Goal: Information Seeking & Learning: Learn about a topic

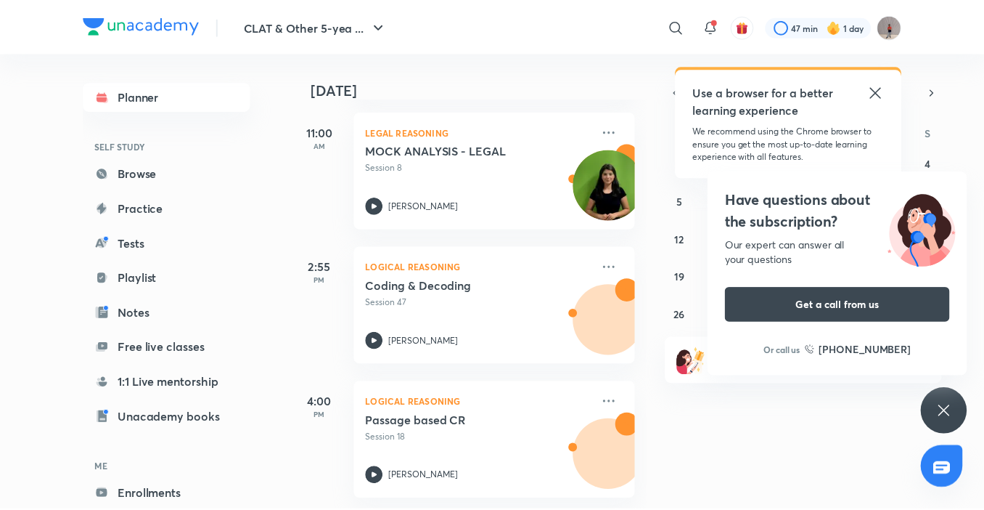
scroll to position [352, 0]
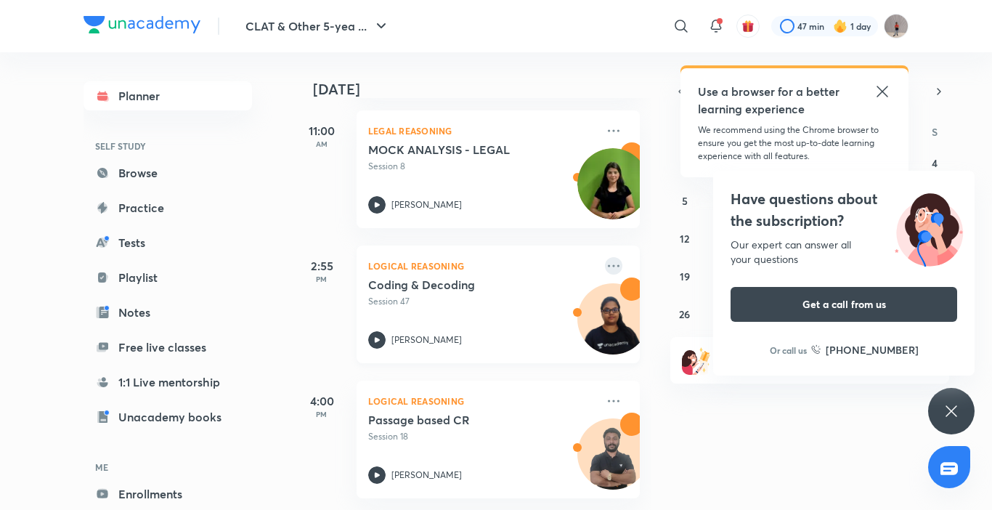
click at [608, 257] on icon at bounding box center [613, 265] width 17 height 17
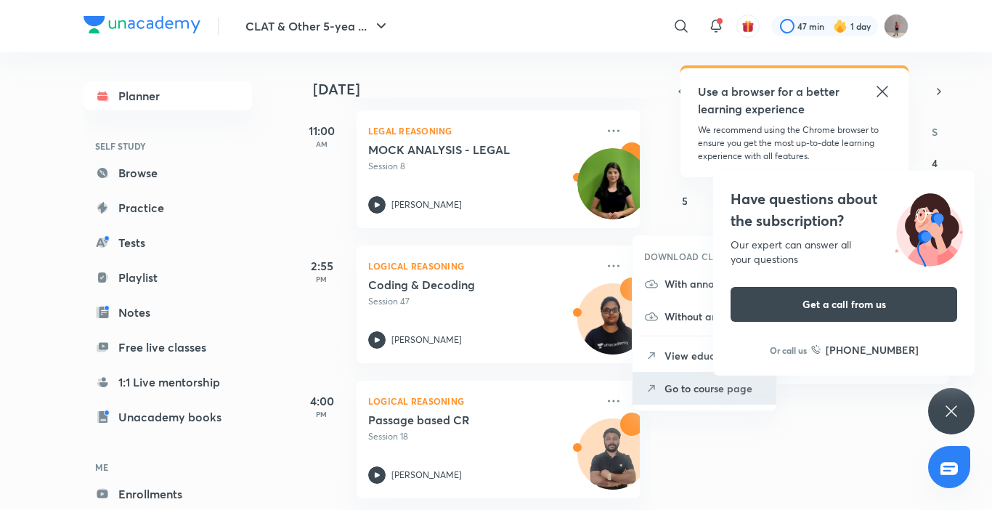
click at [708, 380] on p "Go to course page" at bounding box center [714, 387] width 100 height 15
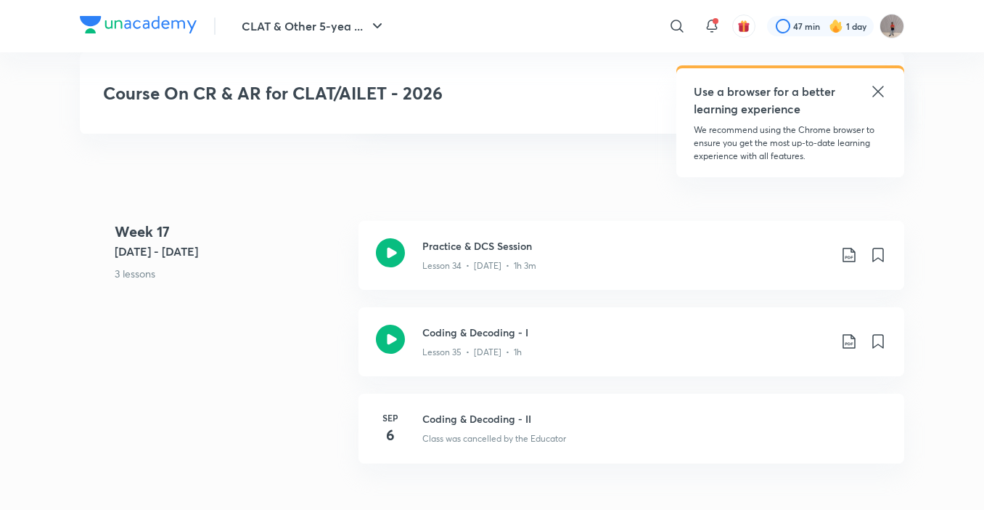
scroll to position [4873, 0]
